Goal: Task Accomplishment & Management: Use online tool/utility

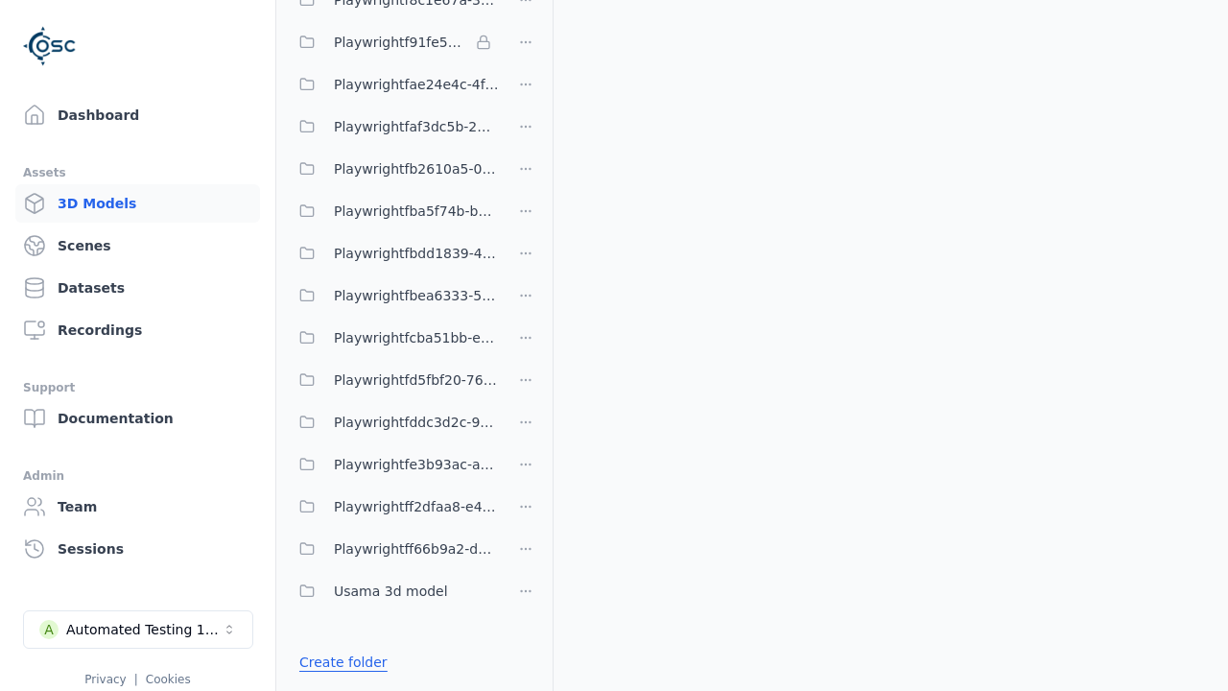
click at [337, 662] on link "Create folder" at bounding box center [343, 662] width 88 height 19
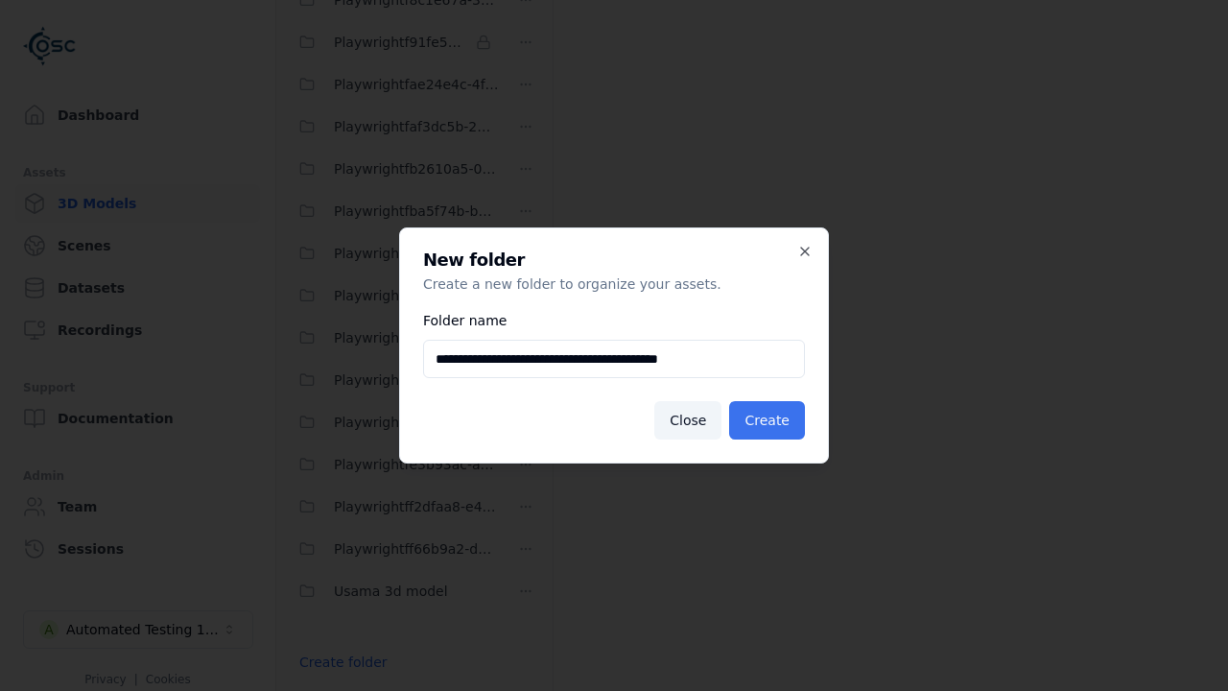
type input "**********"
click at [771, 420] on button "Create" at bounding box center [767, 420] width 76 height 38
